Goal: Information Seeking & Learning: Learn about a topic

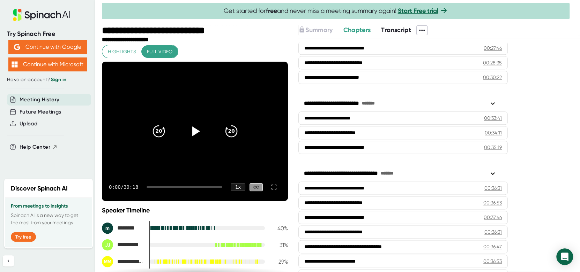
scroll to position [594, 0]
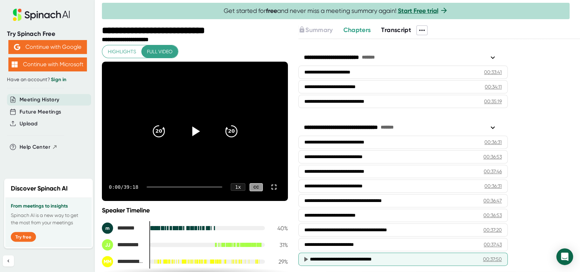
click at [324, 256] on div "**********" at bounding box center [391, 259] width 163 height 7
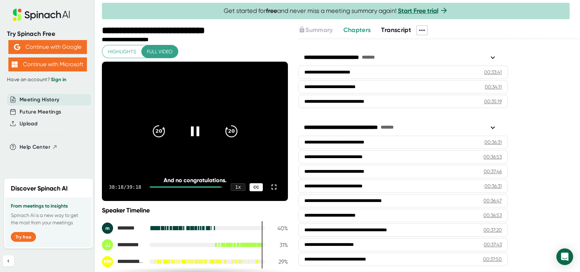
click at [252, 190] on div "CC" at bounding box center [255, 187] width 13 height 8
